Goal: Book appointment/travel/reservation

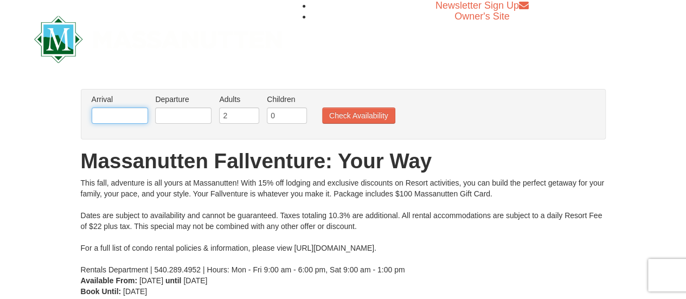
click at [118, 116] on input "text" at bounding box center [120, 115] width 56 height 16
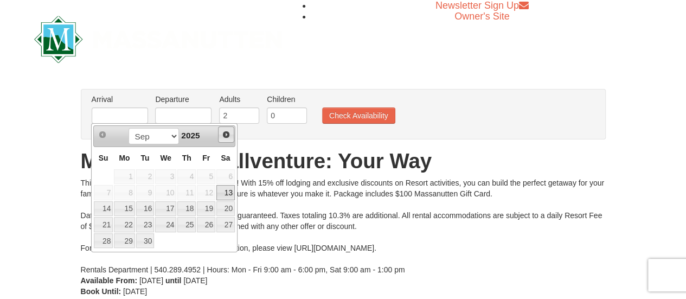
click at [224, 135] on span "Next" at bounding box center [226, 134] width 9 height 9
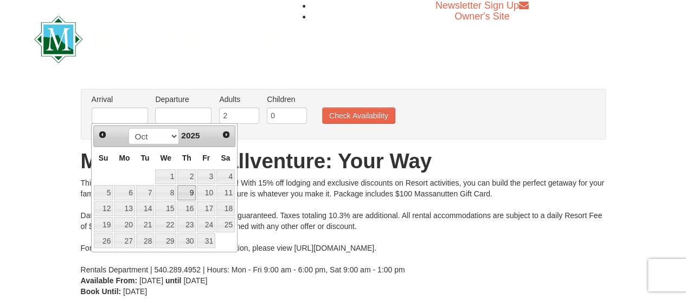
click at [189, 195] on link "9" at bounding box center [186, 192] width 18 height 15
type input "[DATE]"
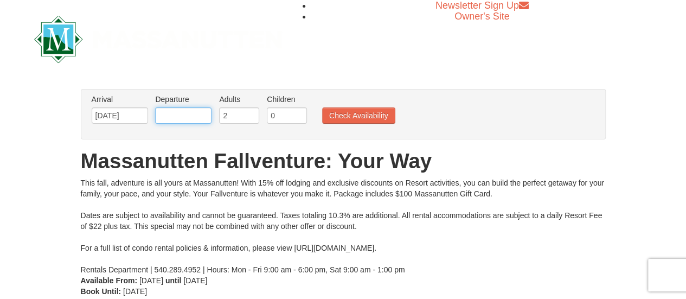
click at [170, 115] on input "text" at bounding box center [183, 115] width 56 height 16
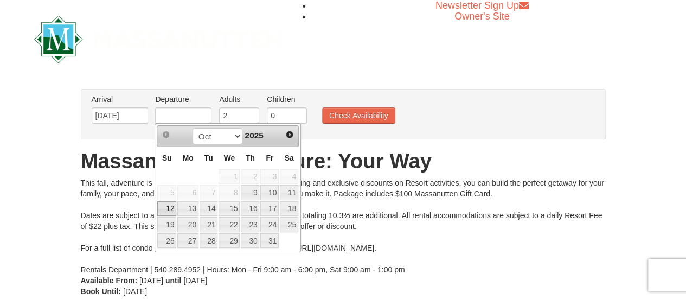
click at [166, 203] on link "12" at bounding box center [166, 208] width 19 height 15
type input "[DATE]"
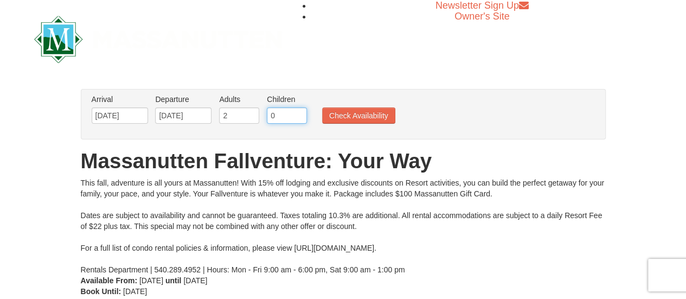
click at [272, 115] on input "0" at bounding box center [287, 115] width 40 height 16
click at [298, 113] on input "1" at bounding box center [287, 115] width 40 height 16
type input "2"
click at [298, 113] on input "2" at bounding box center [287, 115] width 40 height 16
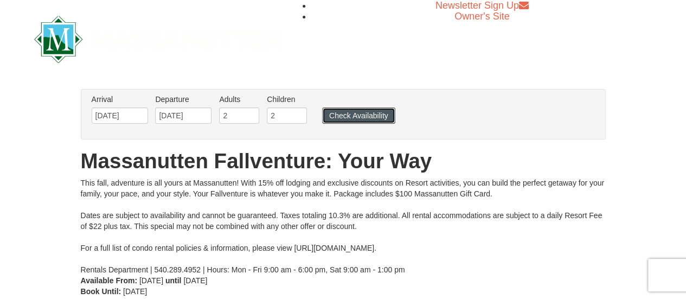
click at [368, 117] on button "Check Availability" at bounding box center [358, 115] width 73 height 16
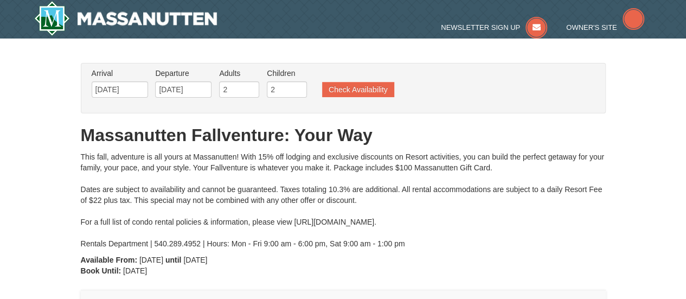
type input "[DATE]"
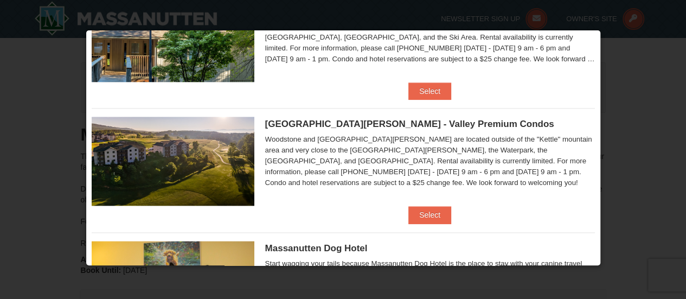
scroll to position [565, 0]
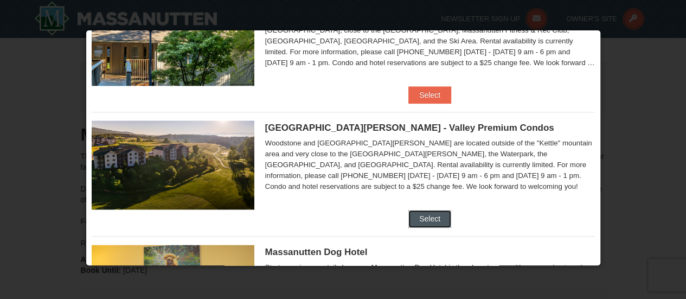
click at [423, 217] on button "Select" at bounding box center [429, 218] width 43 height 17
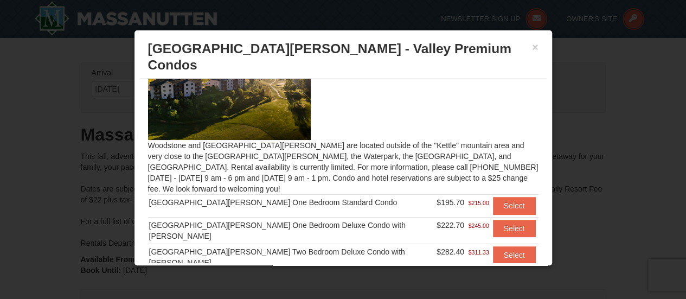
scroll to position [90, 0]
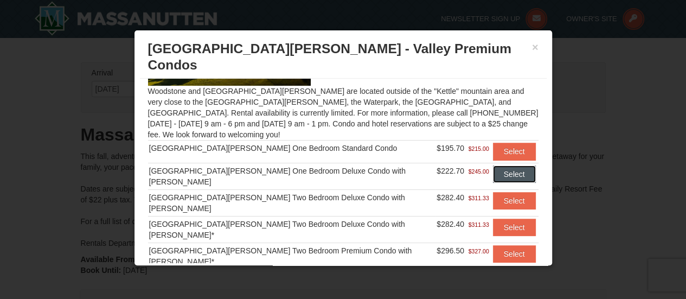
click at [502, 165] on button "Select" at bounding box center [514, 173] width 43 height 17
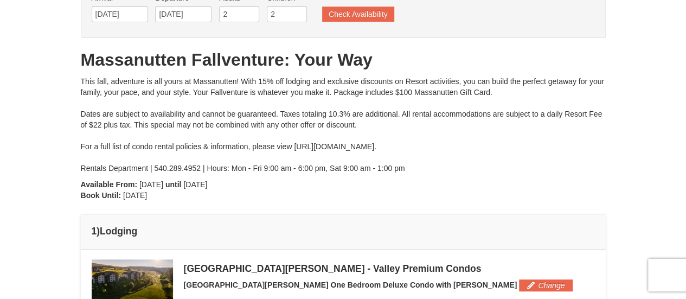
scroll to position [0, 0]
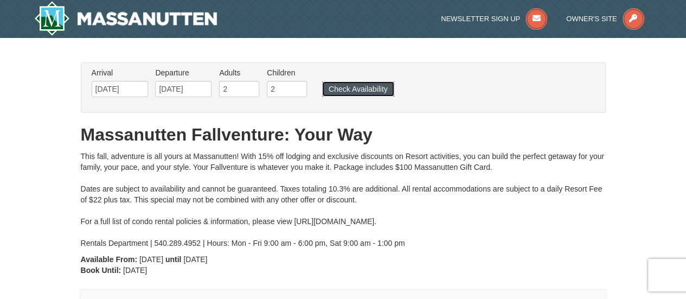
click at [351, 91] on button "Check Availability" at bounding box center [358, 88] width 72 height 15
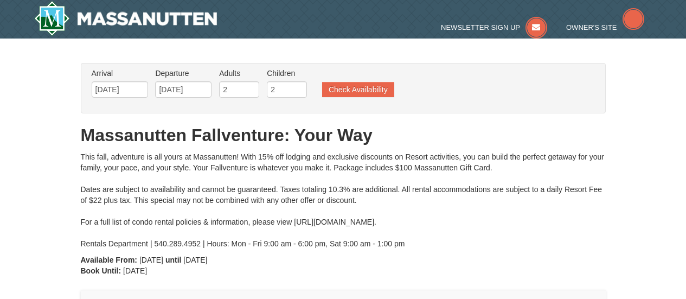
type input "[DATE]"
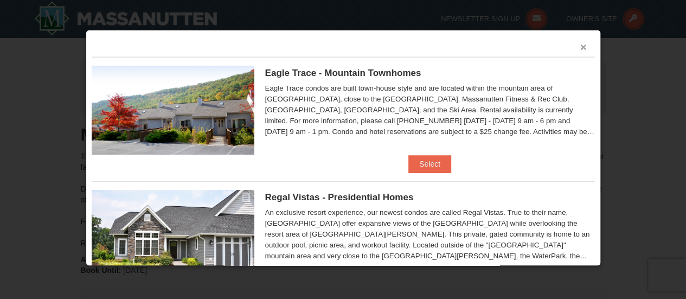
click at [580, 48] on button "×" at bounding box center [583, 47] width 7 height 11
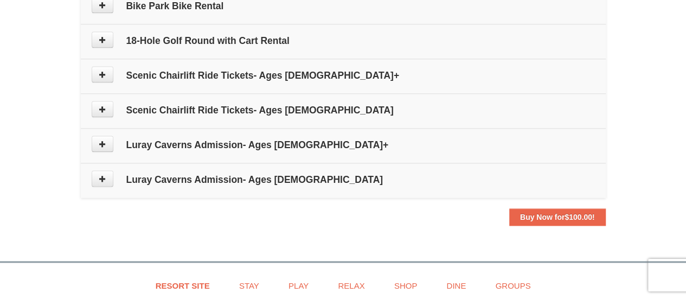
scroll to position [542, 0]
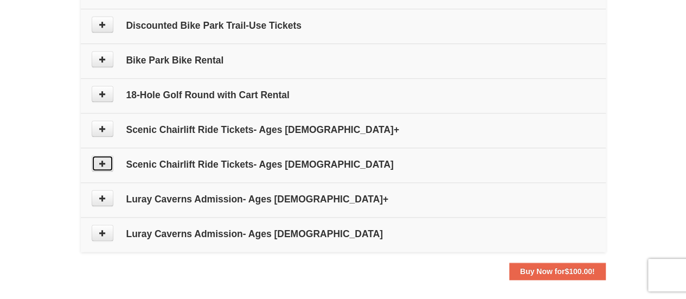
click at [101, 159] on icon at bounding box center [103, 163] width 8 height 8
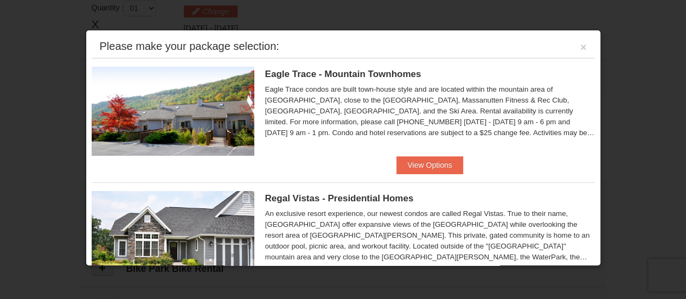
scroll to position [333, 0]
click at [580, 48] on button "×" at bounding box center [583, 47] width 7 height 11
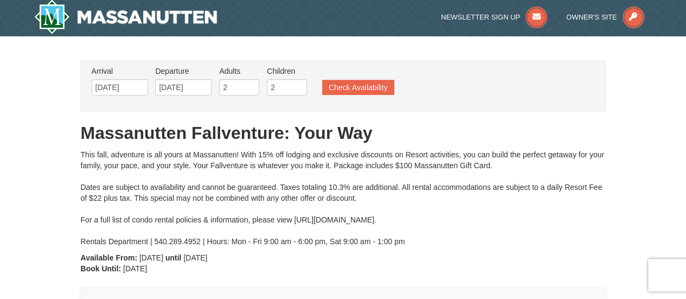
scroll to position [0, 0]
